Goal: Information Seeking & Learning: Get advice/opinions

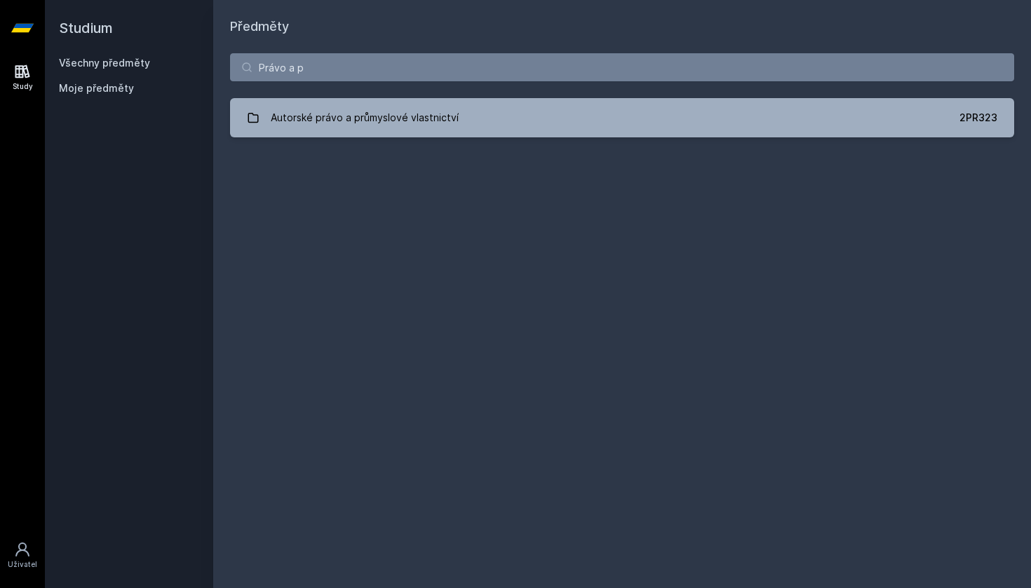
type input "Právo a"
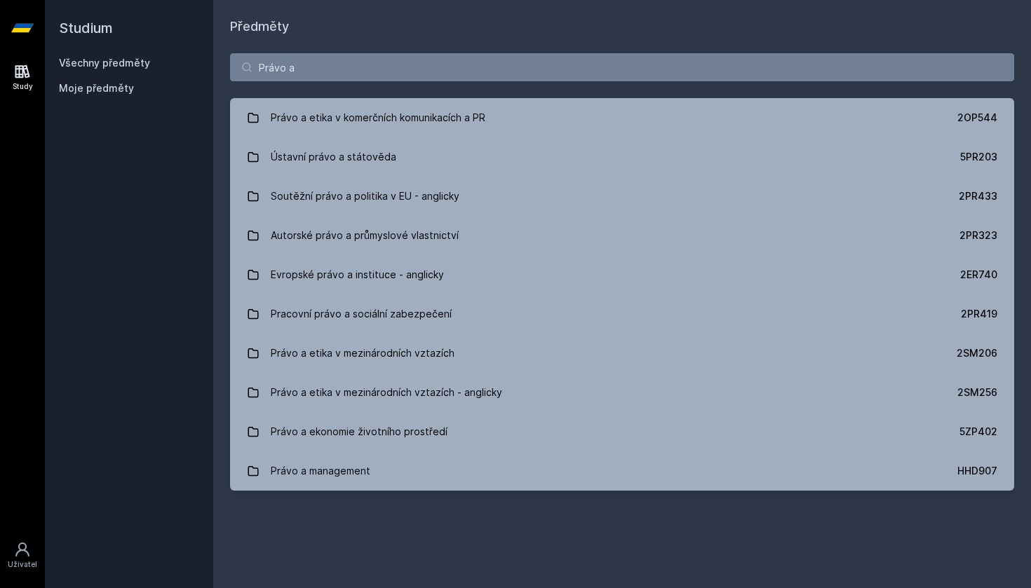
drag, startPoint x: 415, startPoint y: 67, endPoint x: 223, endPoint y: 62, distance: 192.2
click at [223, 62] on div "Právo a Právo a etika v komerčních komunikacích a PR 2OP544 Ústavní právo a stá…" at bounding box center [622, 271] width 818 height 471
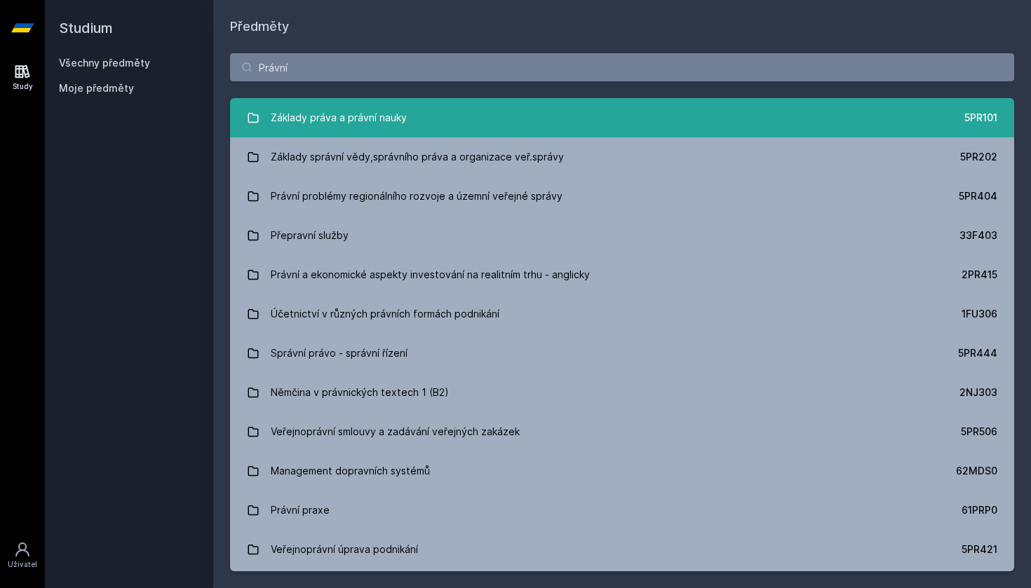
type input "Právní"
click at [317, 112] on div "Základy práva a právní nauky" at bounding box center [339, 118] width 136 height 28
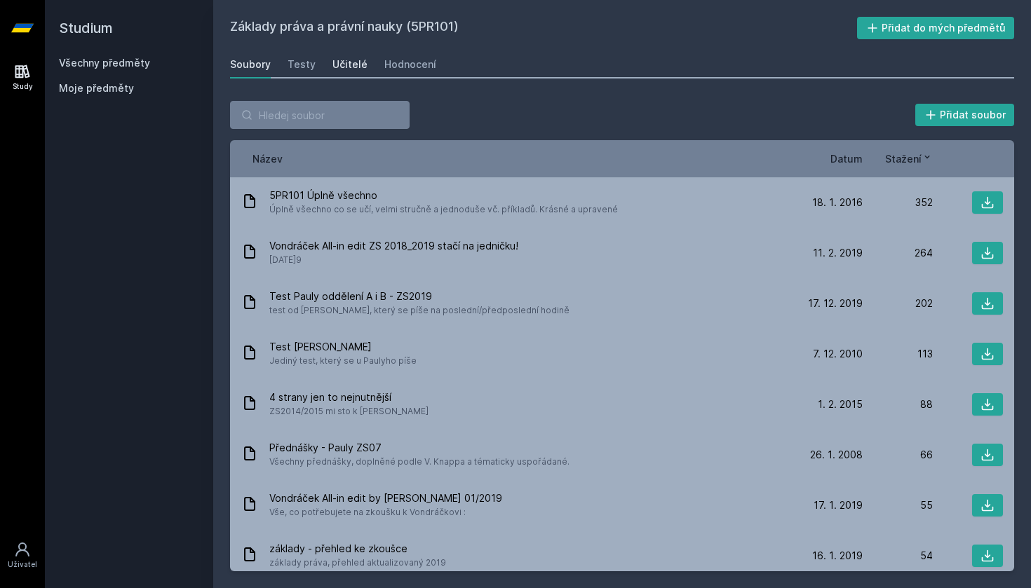
click at [333, 65] on div "Učitelé" at bounding box center [349, 65] width 35 height 14
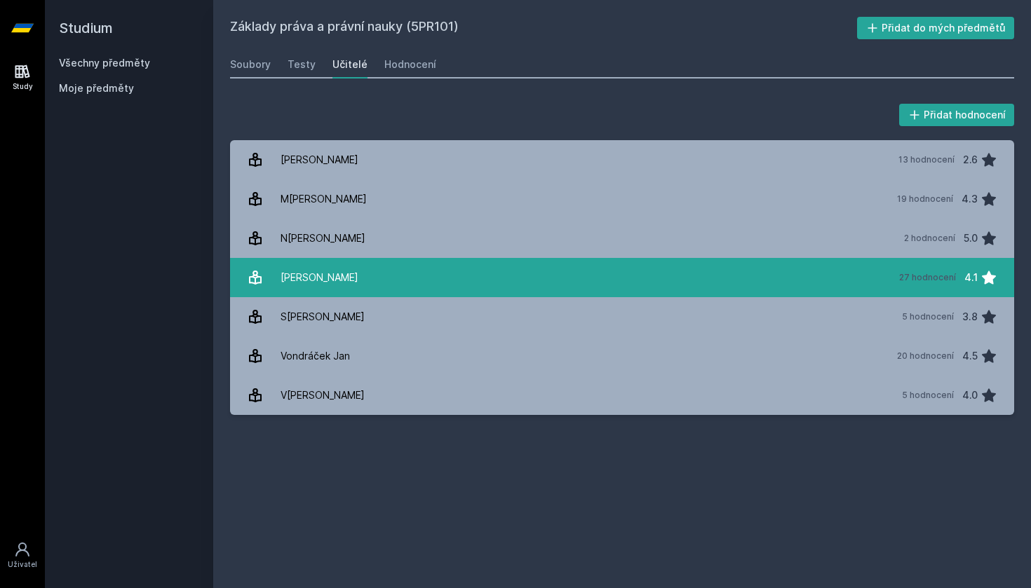
click at [496, 291] on link "P[PERSON_NAME][DATE]7 hodnocení 4.1" at bounding box center [622, 277] width 784 height 39
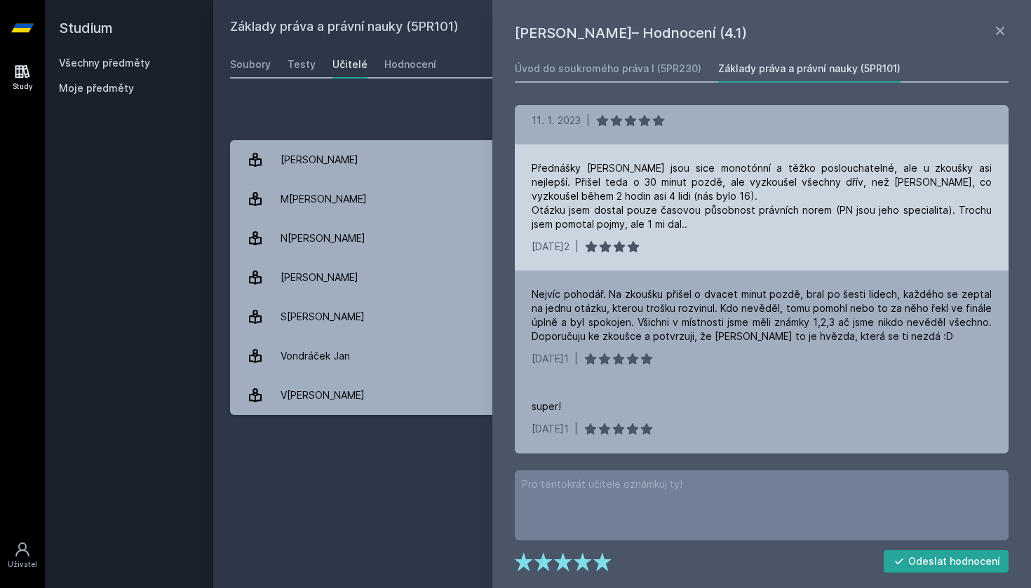
scroll to position [228, 0]
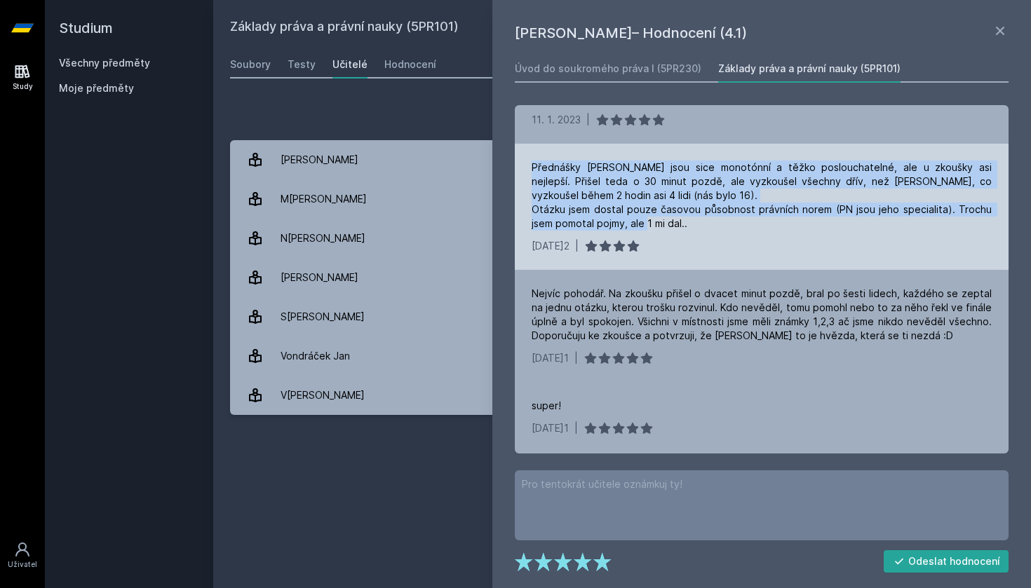
drag, startPoint x: 530, startPoint y: 161, endPoint x: 703, endPoint y: 223, distance: 184.6
click at [703, 223] on div "Přednášky [PERSON_NAME] jsou sice monotónní a těžko poslouchatelné, ale u zkouš…" at bounding box center [762, 207] width 494 height 126
copy div "Přednášky [PERSON_NAME] jsou sice monotónní a těžko poslouchatelné, ale u zkouš…"
click at [703, 223] on div "Přednášky [PERSON_NAME] jsou sice monotónní a těžko poslouchatelné, ale u zkouš…" at bounding box center [762, 196] width 460 height 70
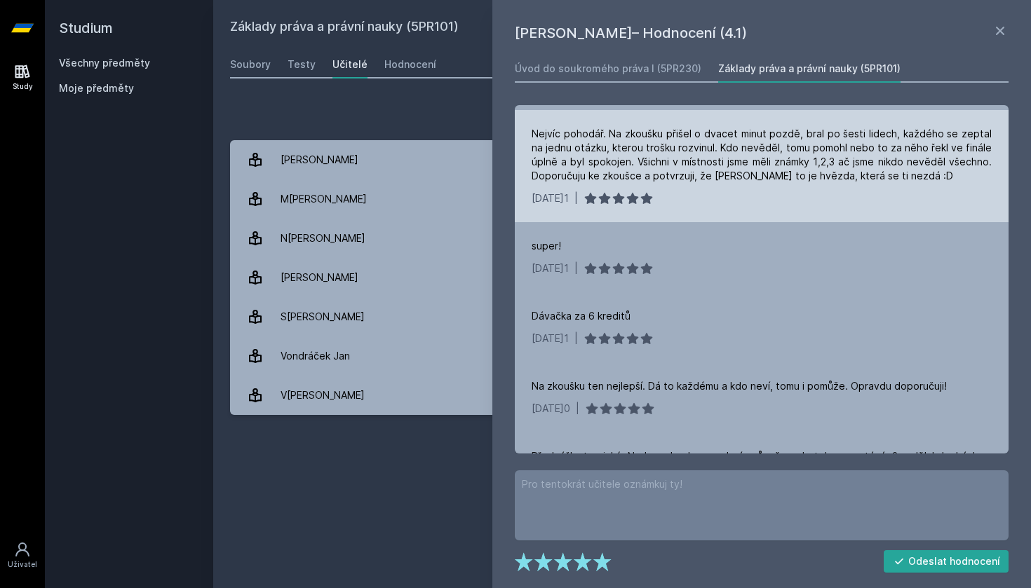
scroll to position [567, 0]
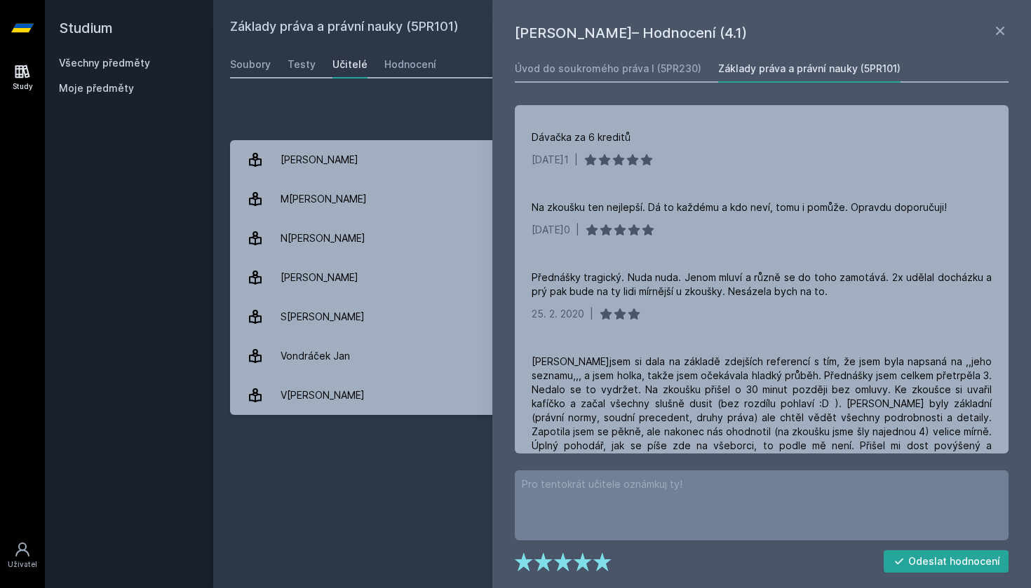
click at [796, 39] on h1 "[PERSON_NAME]– Hodnocení (4.1)" at bounding box center [753, 32] width 477 height 21
click at [754, 32] on h1 "[PERSON_NAME]– Hodnocení (4.1)" at bounding box center [753, 32] width 477 height 21
